Goal: Use online tool/utility: Utilize a website feature to perform a specific function

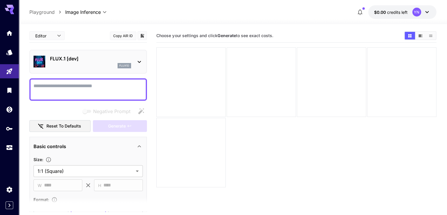
click at [74, 85] on textarea "Negative Prompt" at bounding box center [88, 89] width 109 height 14
click at [139, 62] on icon at bounding box center [139, 61] width 7 height 7
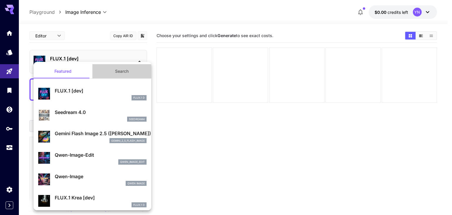
click at [145, 65] on button "Search" at bounding box center [121, 71] width 59 height 14
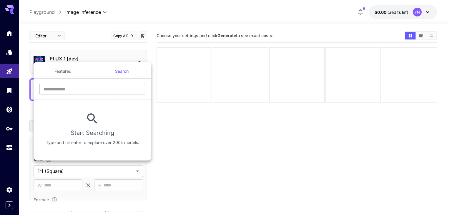
click at [70, 79] on section "​ Start Searching Type and hit enter to explore over 200k models." at bounding box center [93, 118] width 118 height 79
click at [69, 71] on button "Featured" at bounding box center [63, 71] width 59 height 14
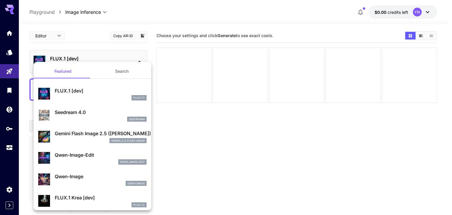
click at [228, 152] on div at bounding box center [226, 107] width 452 height 215
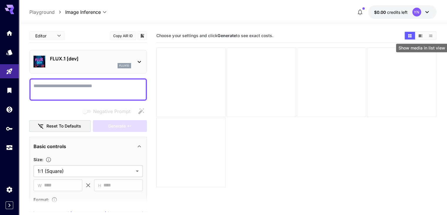
click at [431, 32] on button "Show media in list view" at bounding box center [431, 36] width 10 height 8
click at [413, 37] on button "Show media in grid view" at bounding box center [410, 36] width 10 height 8
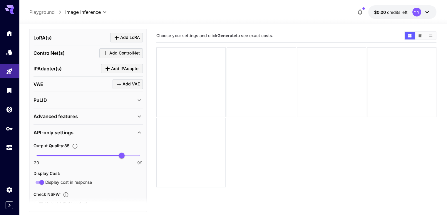
scroll to position [235, 0]
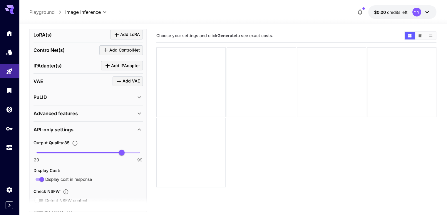
click at [96, 96] on div "PuLID" at bounding box center [85, 97] width 102 height 7
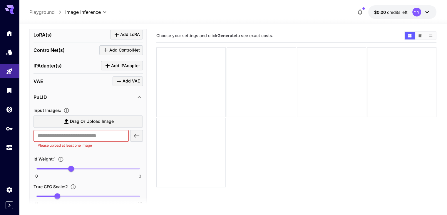
click at [97, 96] on div "PuLID" at bounding box center [85, 97] width 102 height 7
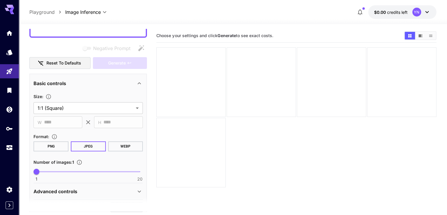
scroll to position [59, 0]
